Goal: Check status: Check status

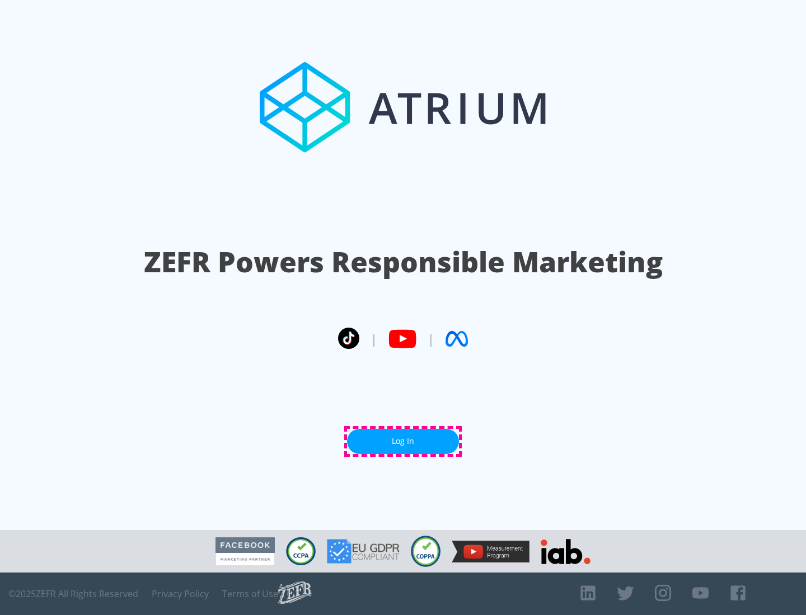
click at [403, 441] on link "Log In" at bounding box center [403, 441] width 112 height 25
